Goal: Check status: Check status

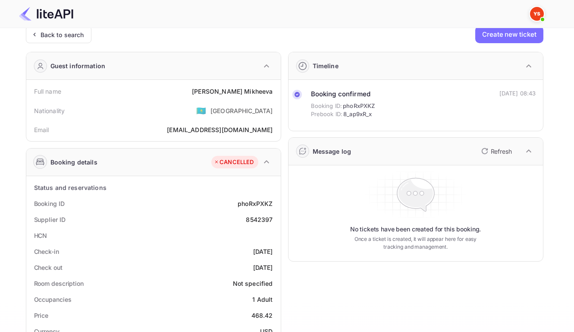
scroll to position [33, 0]
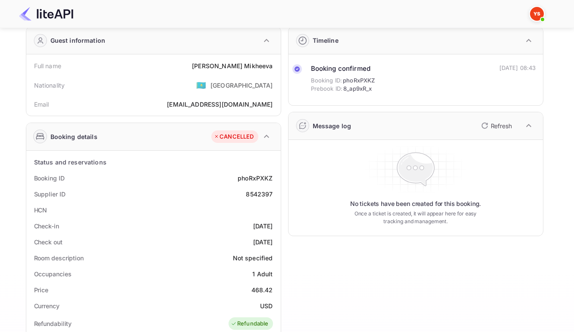
click at [250, 197] on div "8542397" at bounding box center [259, 193] width 27 height 9
copy div "8542397"
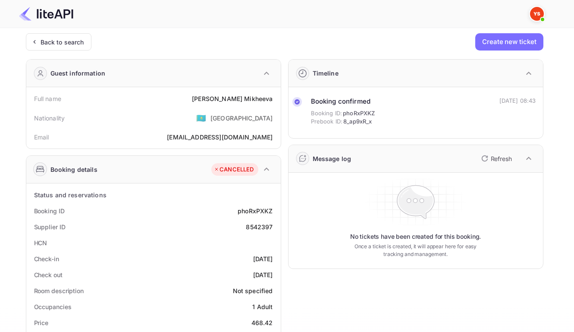
click at [255, 231] on div "8542397" at bounding box center [259, 226] width 27 height 9
copy div "8542397"
